Goal: Transaction & Acquisition: Purchase product/service

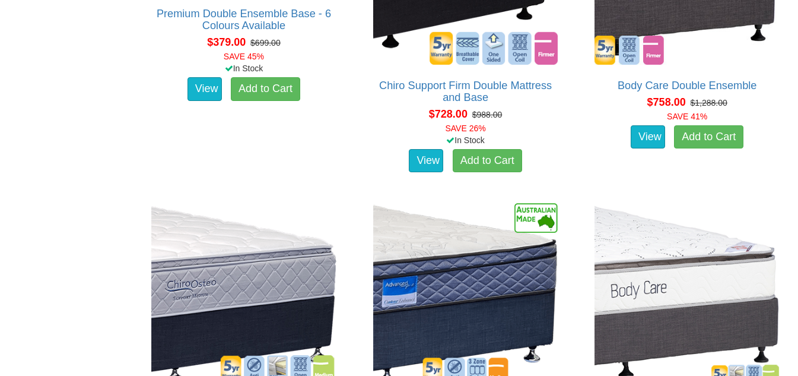
scroll to position [860, 0]
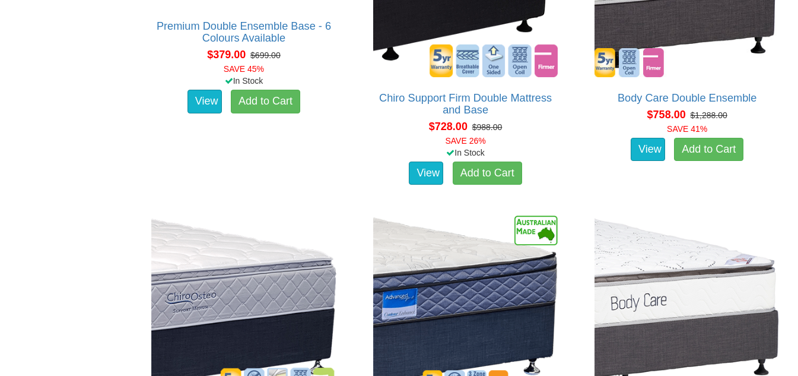
drag, startPoint x: 804, startPoint y: 34, endPoint x: 807, endPoint y: 119, distance: 84.9
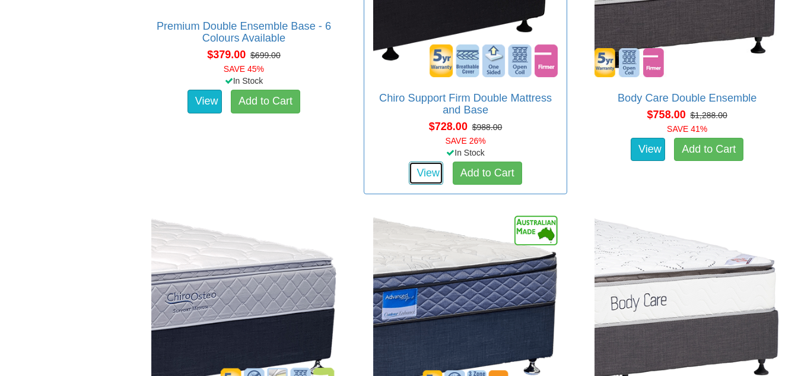
drag, startPoint x: 421, startPoint y: 175, endPoint x: 427, endPoint y: 175, distance: 6.5
click at [421, 175] on link "View" at bounding box center [426, 173] width 34 height 24
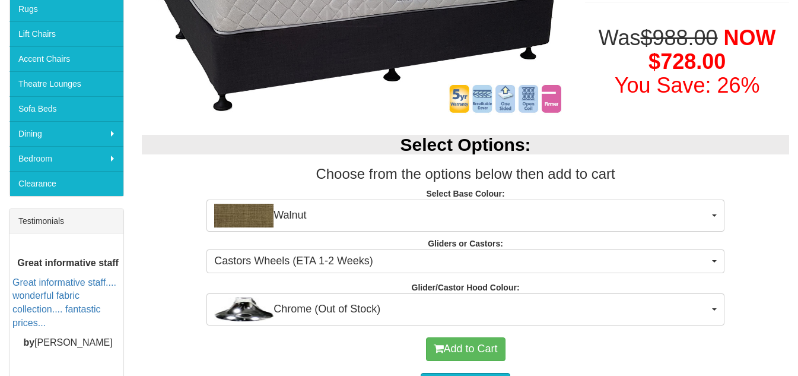
scroll to position [312, 0]
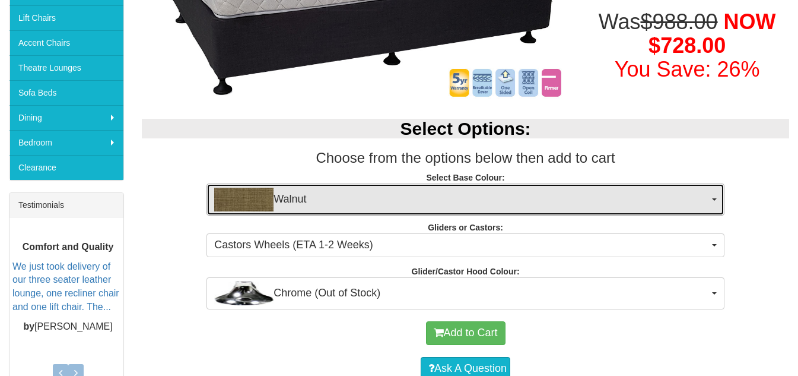
click at [252, 204] on img "button" at bounding box center [243, 200] width 59 height 24
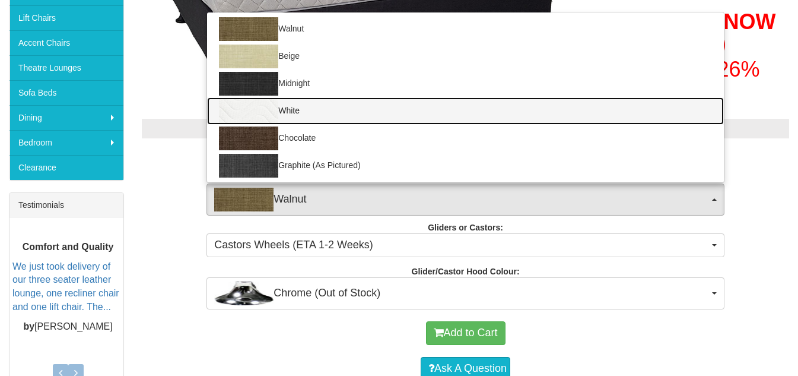
click at [261, 106] on img at bounding box center [248, 111] width 59 height 24
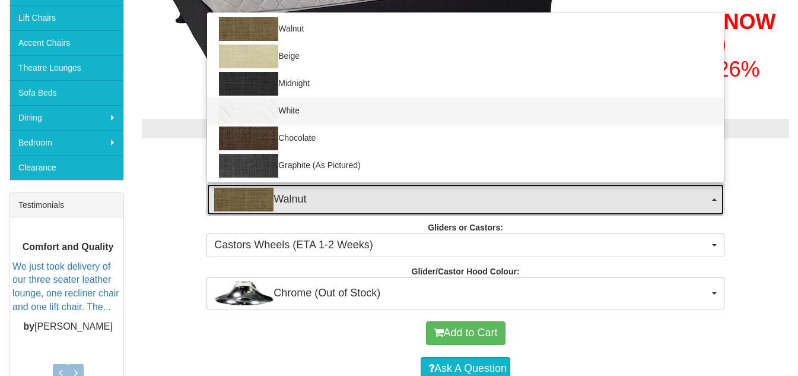
select select "1204"
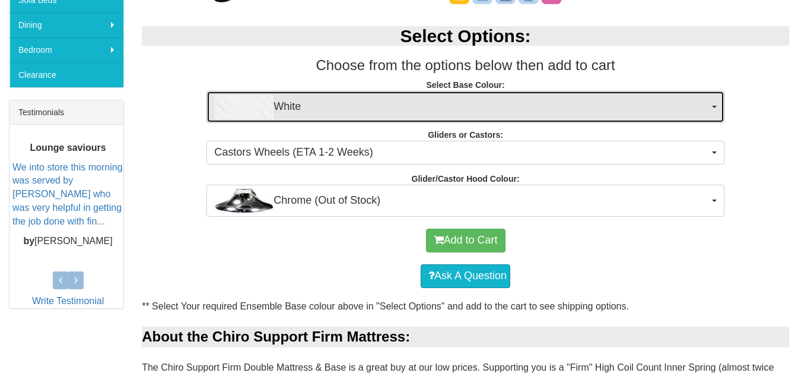
scroll to position [428, 0]
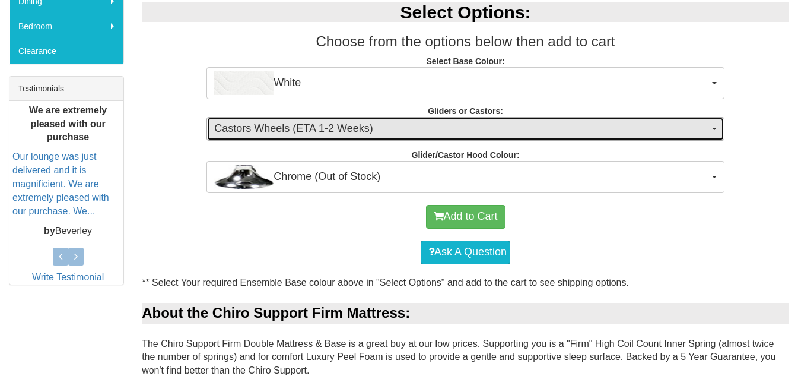
click at [715, 130] on span "button" at bounding box center [714, 129] width 5 height 2
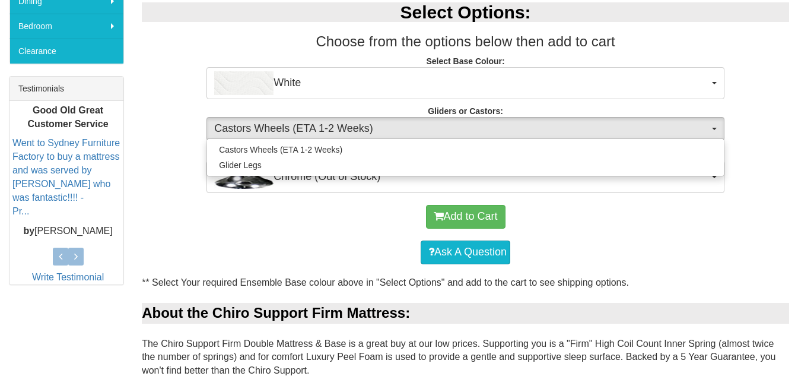
click at [772, 157] on div "Select Options: Choose from the options below then add to cart Select Base Colo…" at bounding box center [465, 92] width 665 height 202
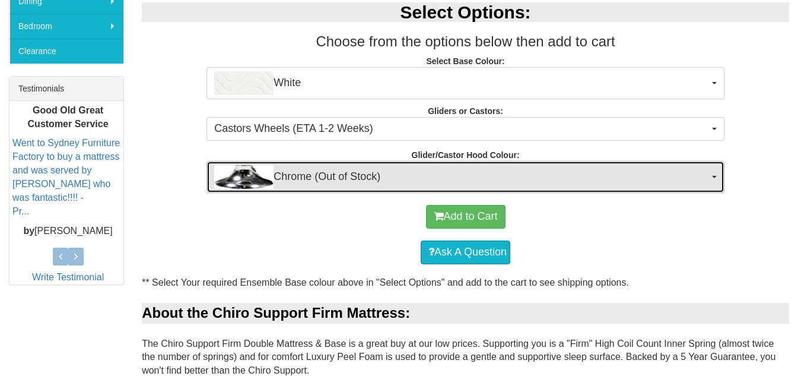
click at [715, 178] on span "button" at bounding box center [714, 177] width 5 height 2
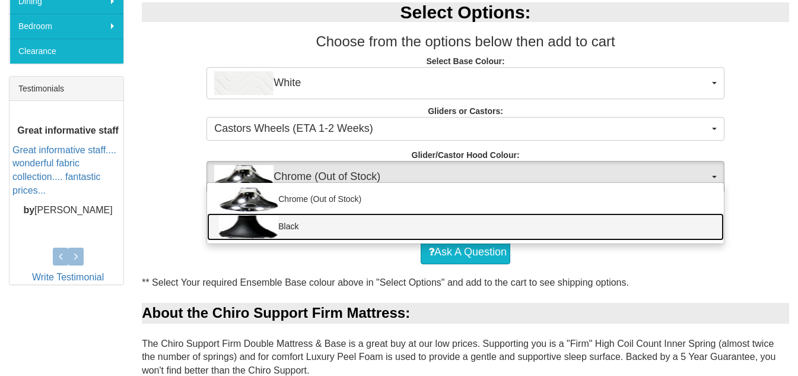
click at [290, 228] on link "Black" at bounding box center [465, 226] width 517 height 27
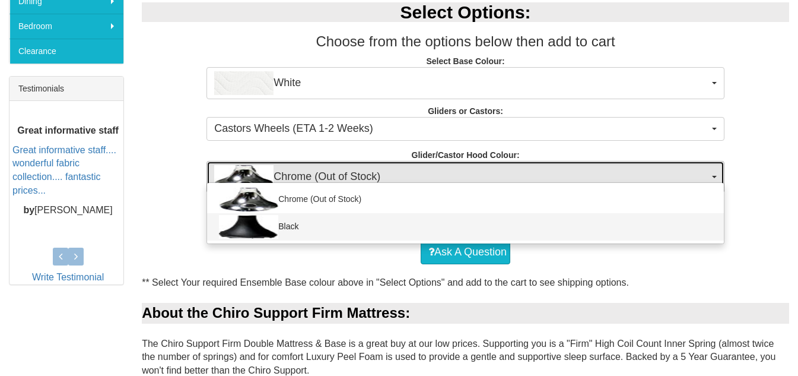
select select "1164"
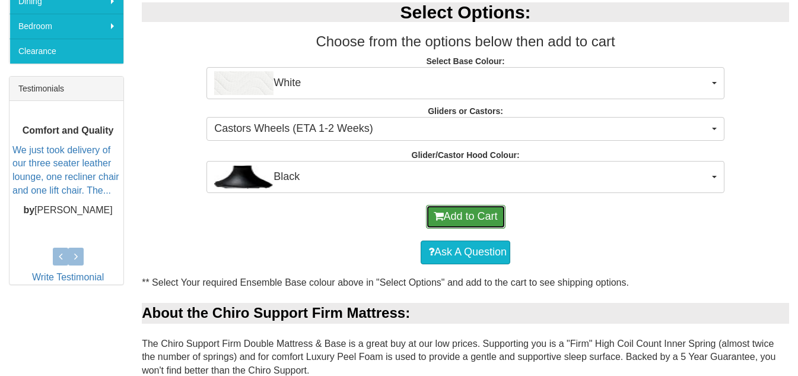
click at [499, 216] on button "Add to Cart" at bounding box center [466, 217] width 80 height 24
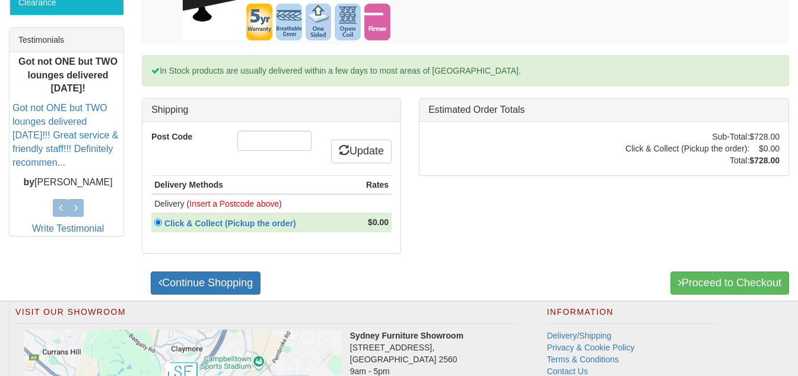
scroll to position [485, 0]
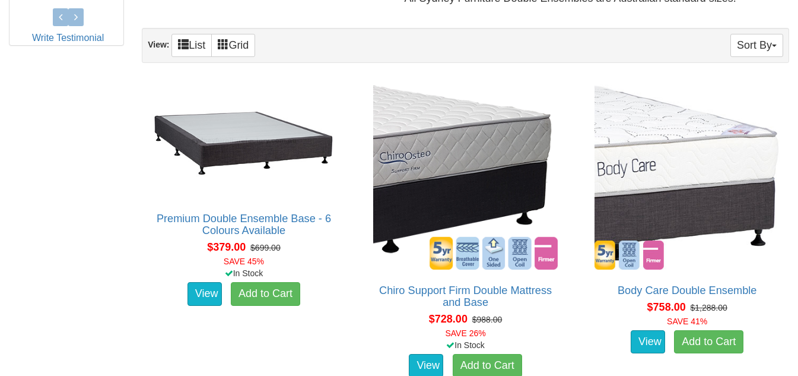
scroll to position [673, 0]
